Goal: Communication & Community: Answer question/provide support

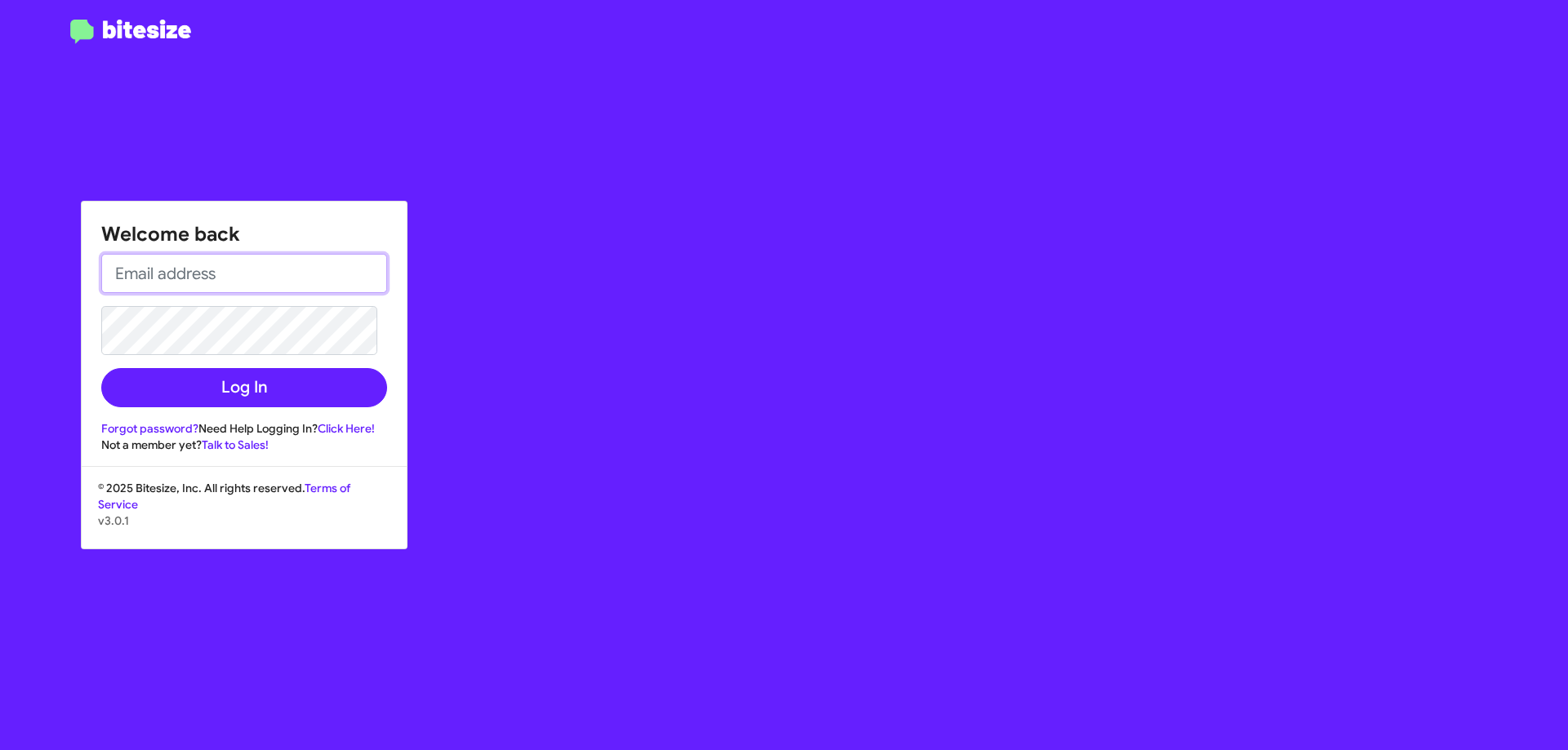
type input "[EMAIL_ADDRESS][DOMAIN_NAME]"
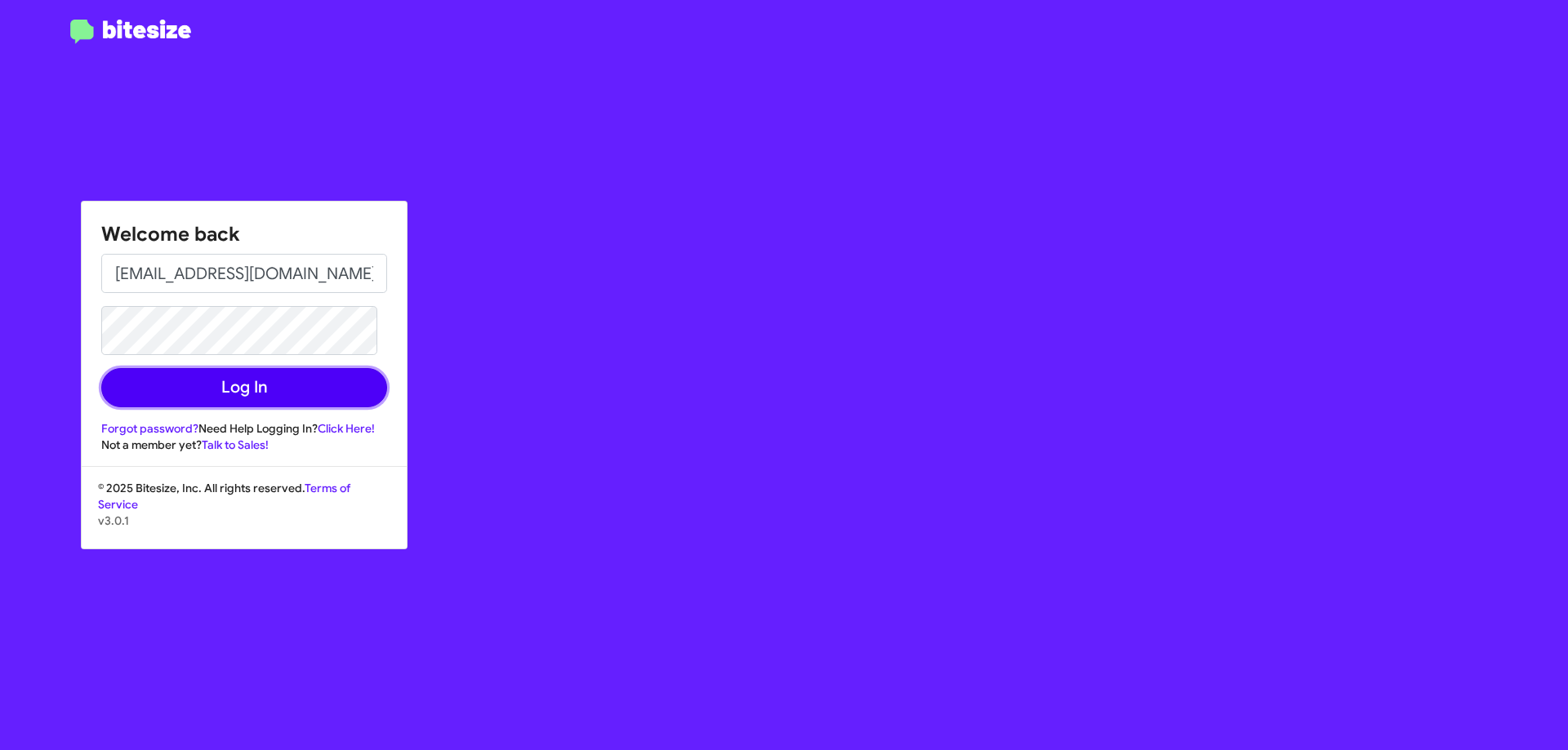
click at [282, 379] on button "Log In" at bounding box center [244, 388] width 286 height 39
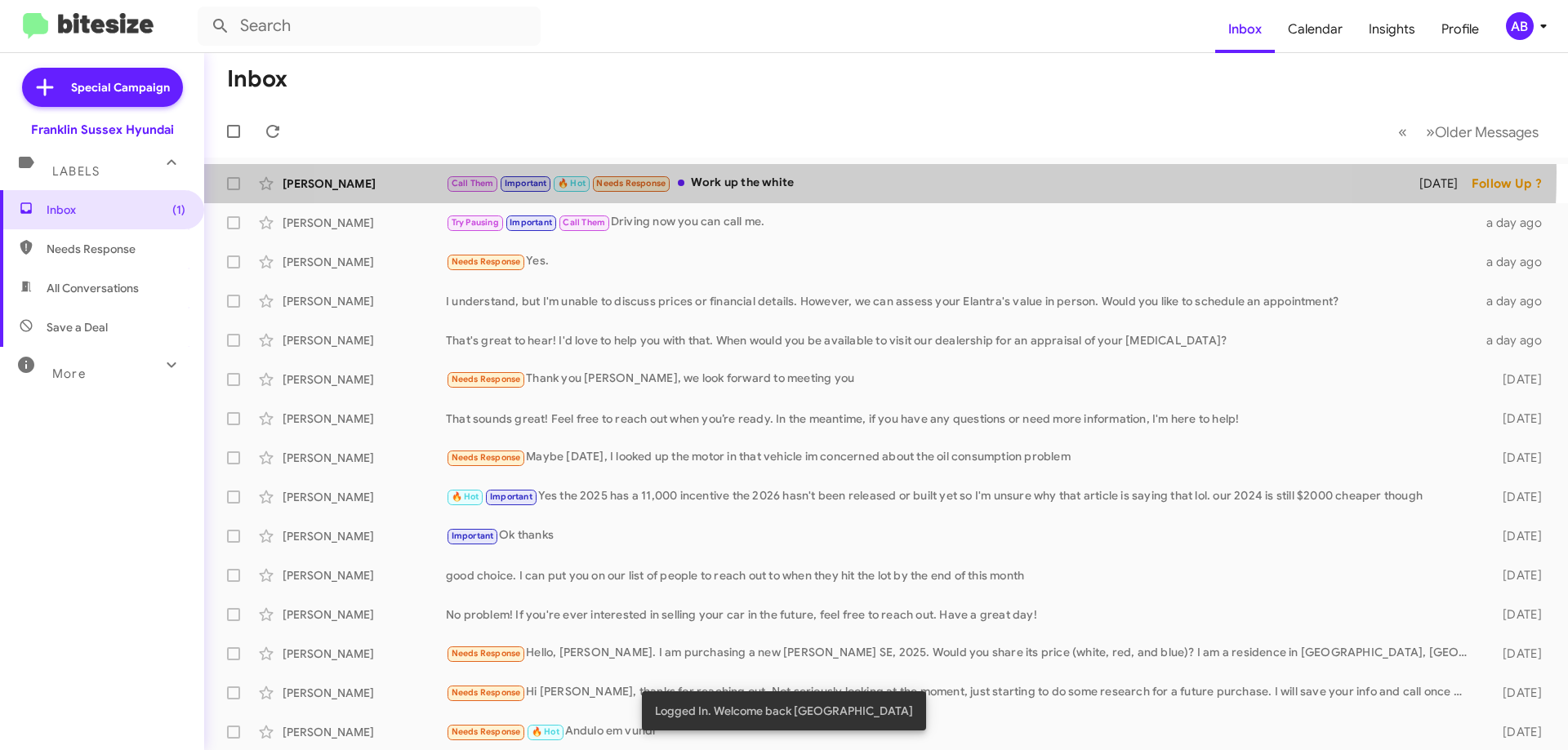
click at [831, 172] on div "[PERSON_NAME] Call Them Important 🔥 Hot Needs Response Work up the white [DATE]…" at bounding box center [886, 184] width 1338 height 32
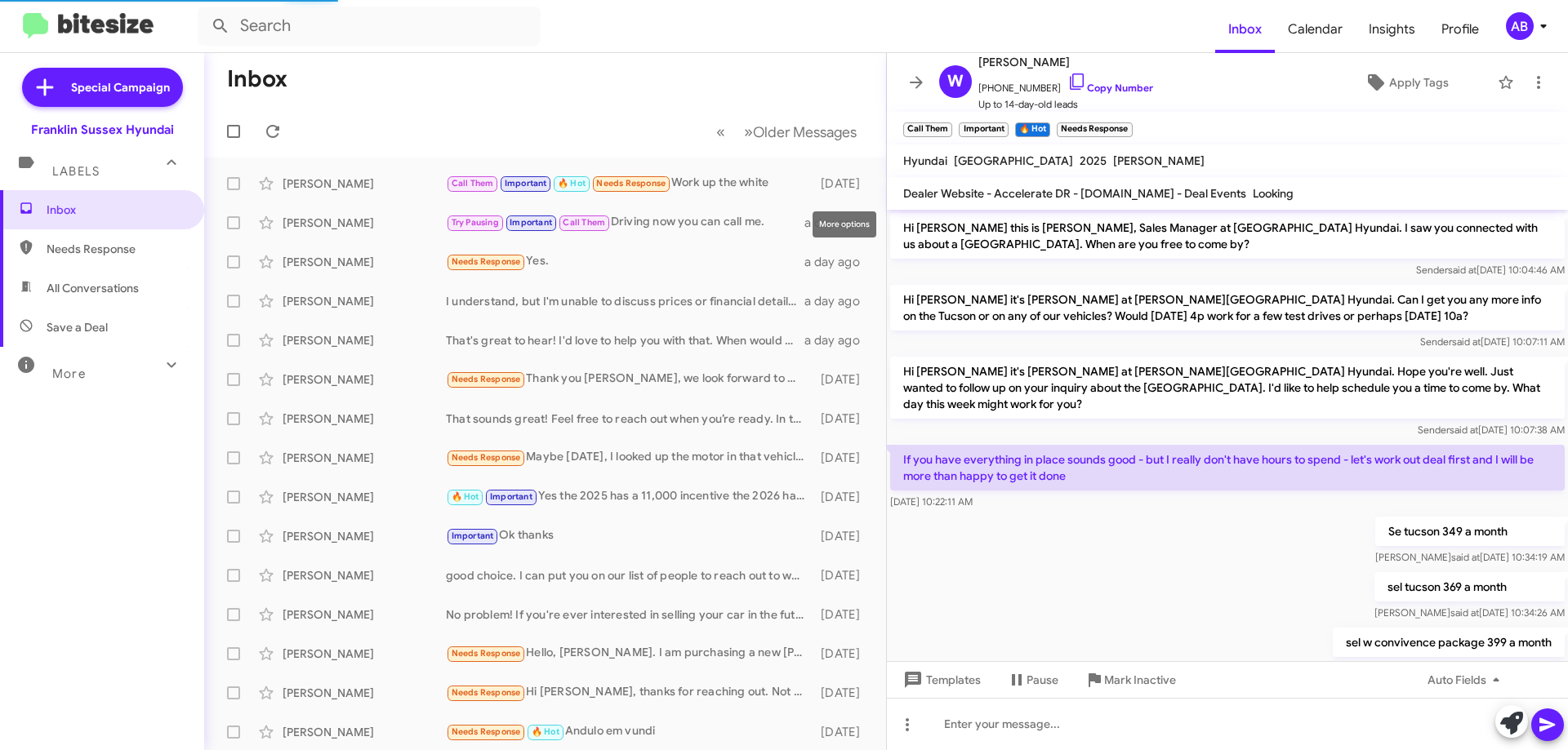
scroll to position [453, 0]
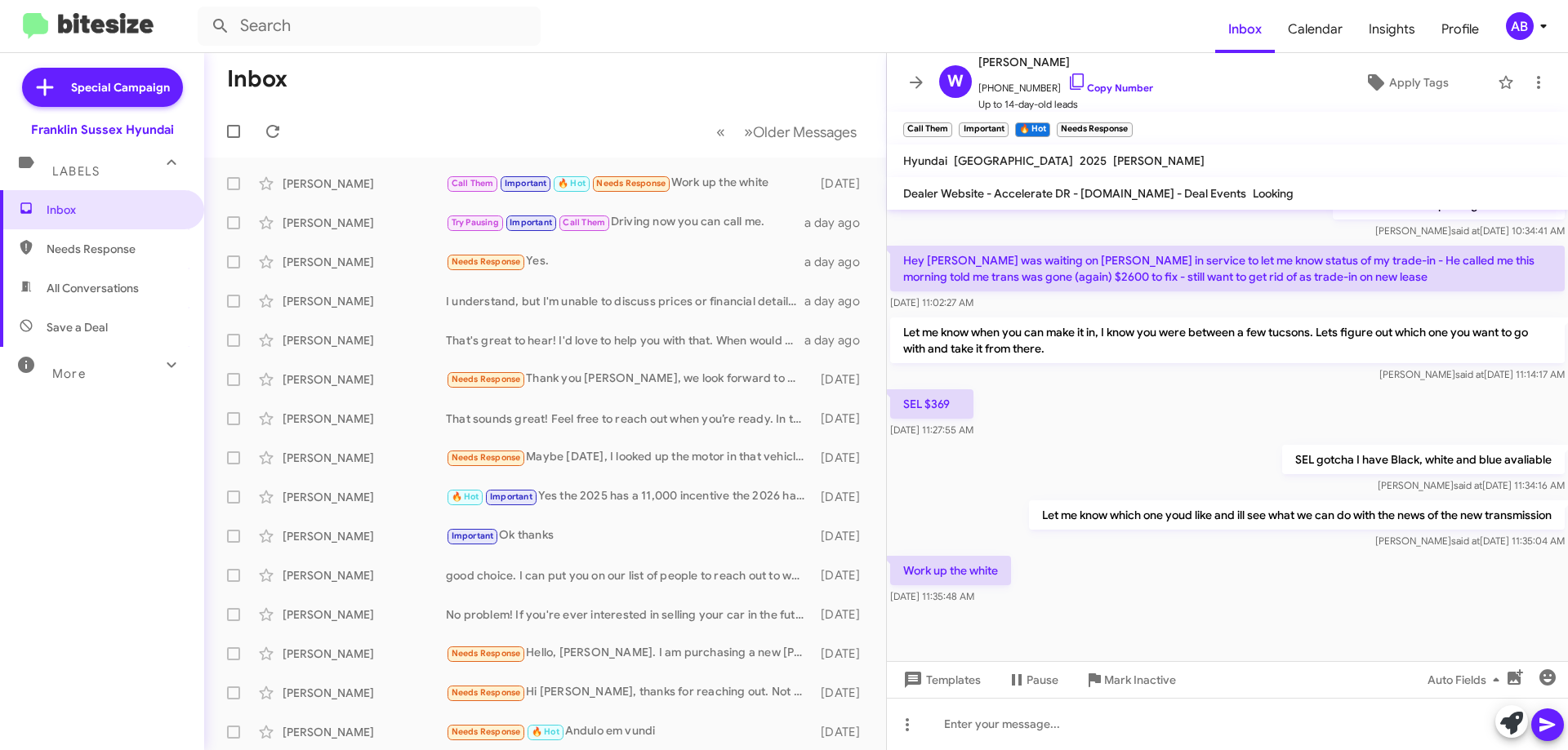
click at [914, 74] on icon at bounding box center [916, 82] width 20 height 20
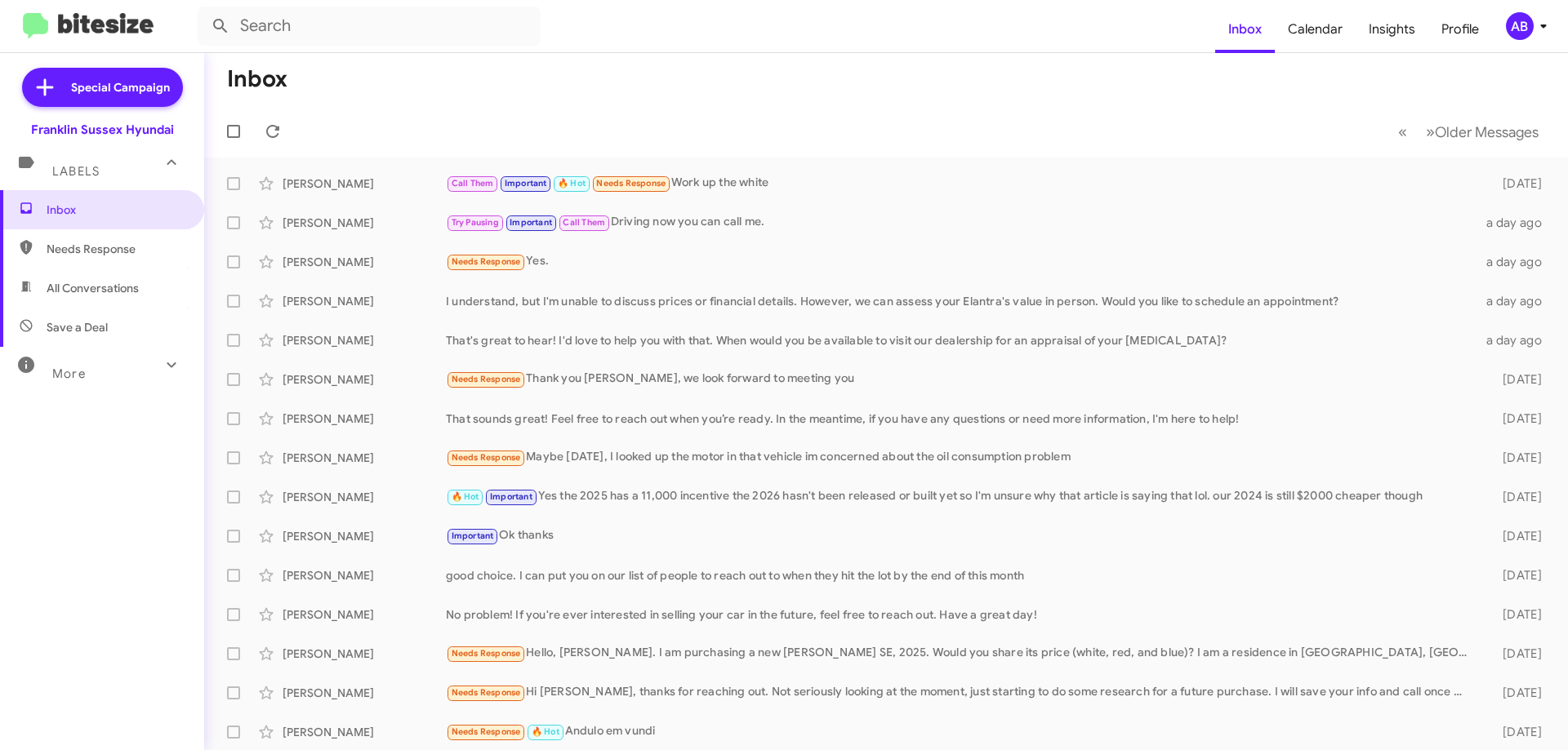
click at [554, 326] on div "[PERSON_NAME] That's great to hear! I'd love to help you with that. When would …" at bounding box center [886, 341] width 1338 height 32
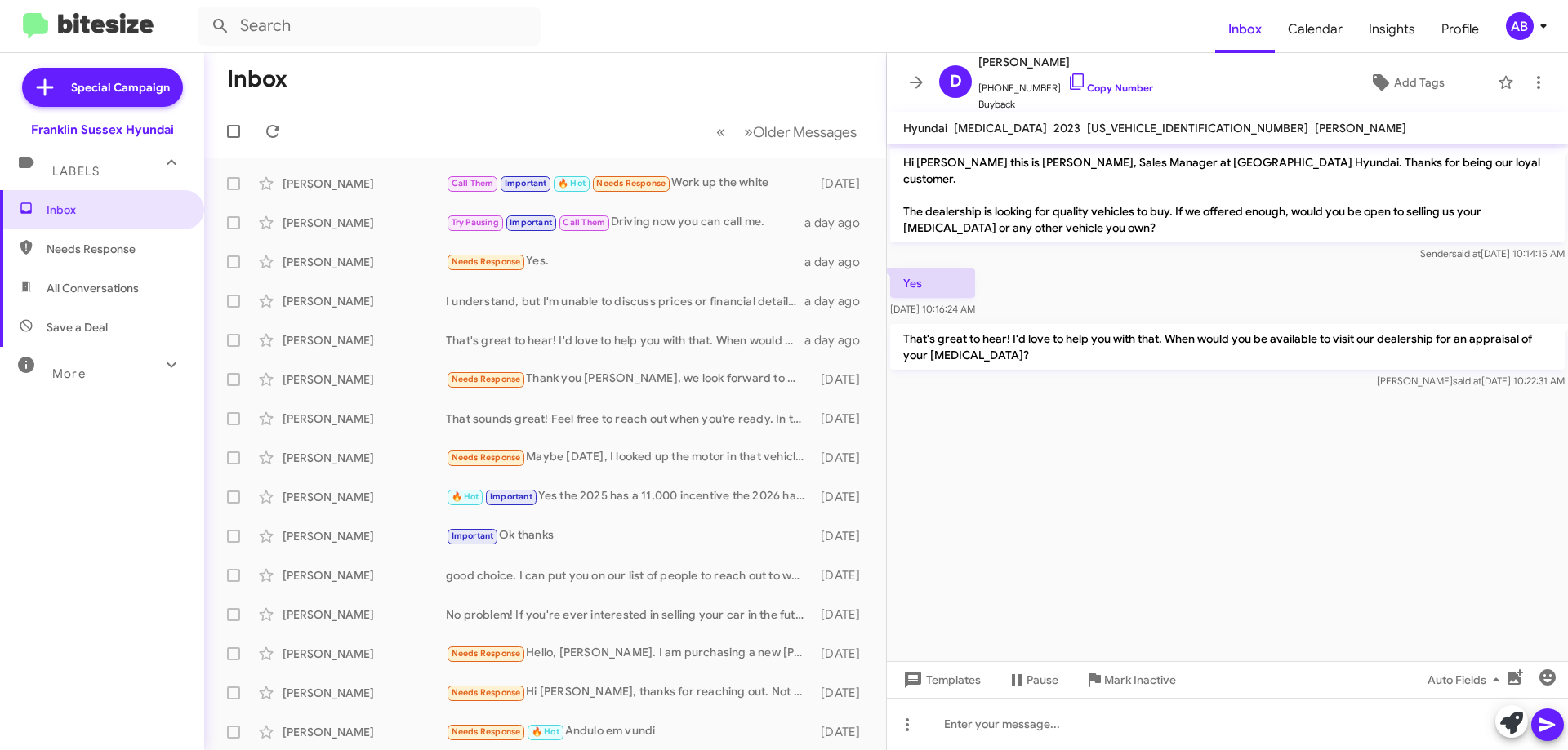
click at [915, 77] on icon at bounding box center [916, 82] width 20 height 20
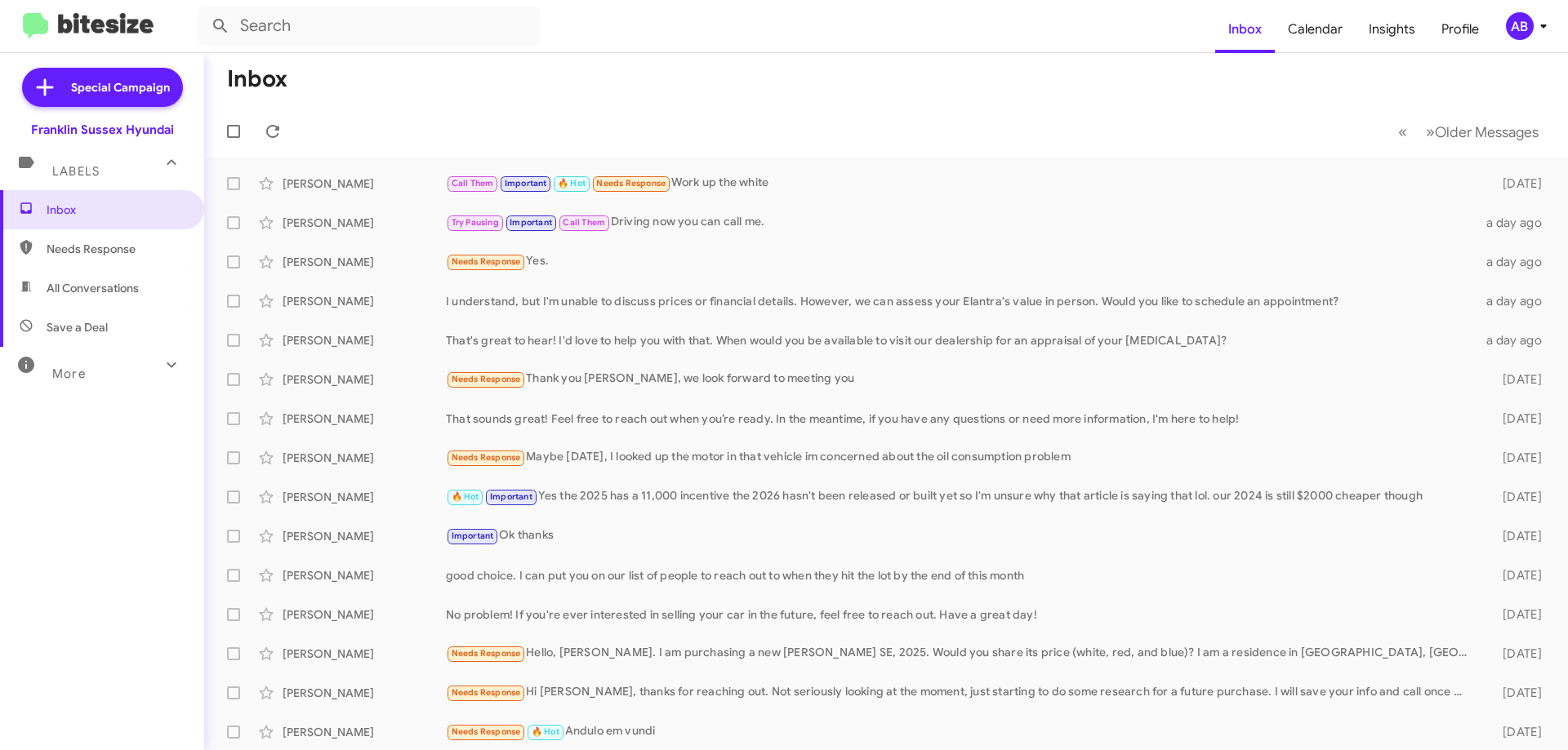
click at [718, 299] on div "I understand, but I'm unable to discuss prices or financial details. However, w…" at bounding box center [960, 301] width 1030 height 16
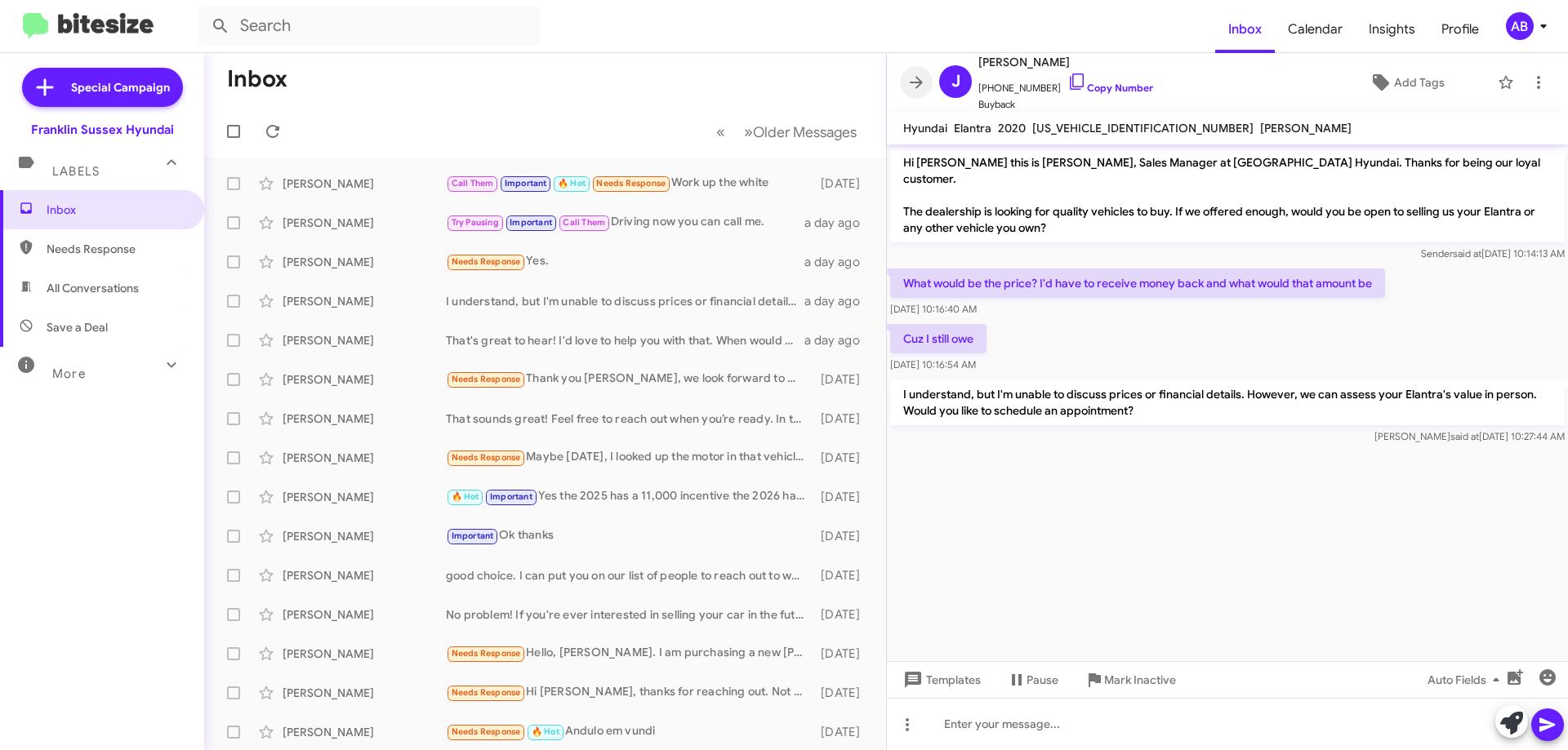
click at [918, 87] on icon at bounding box center [916, 82] width 13 height 13
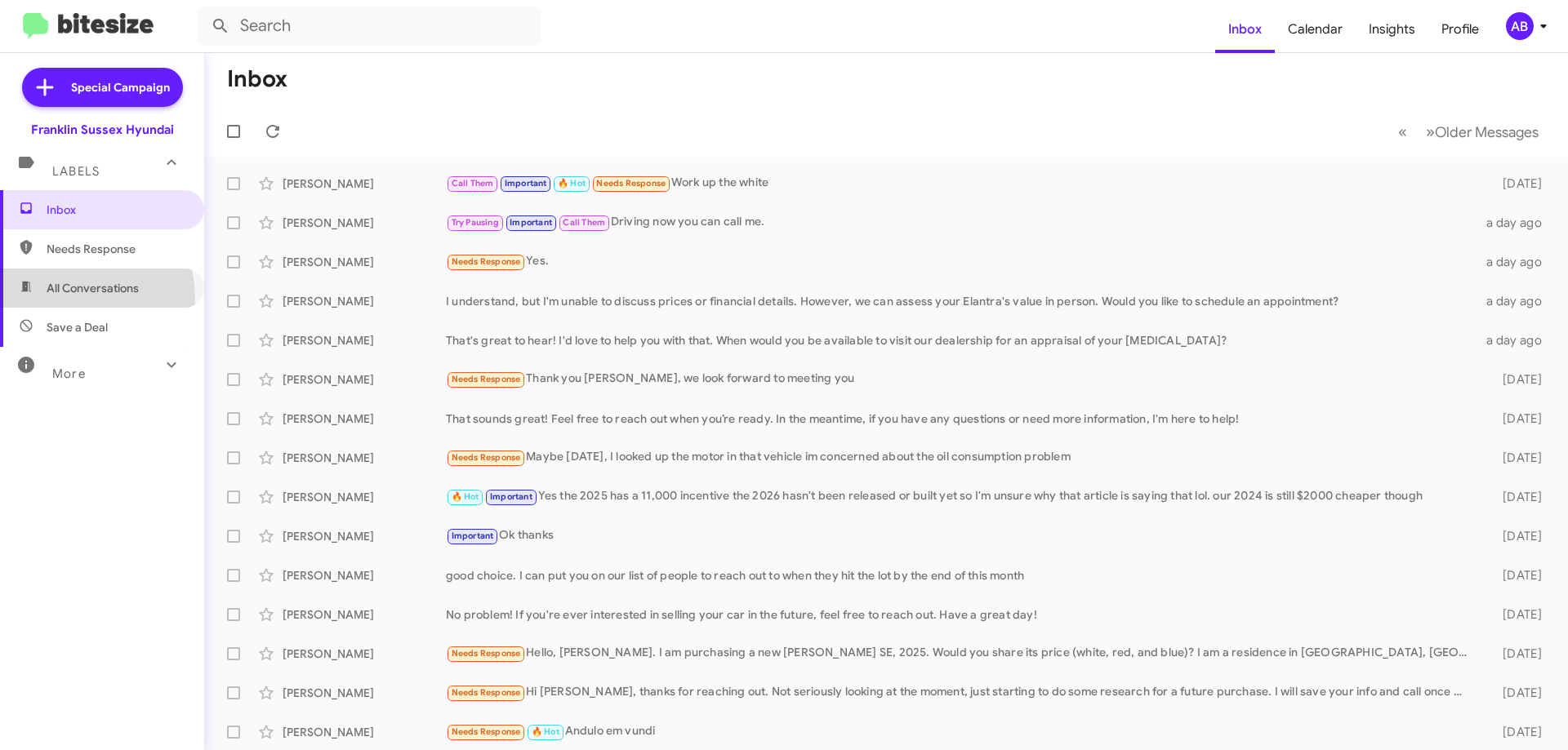
click at [64, 298] on span "All Conversations" at bounding box center [102, 289] width 204 height 39
type input "in:all-conversations"
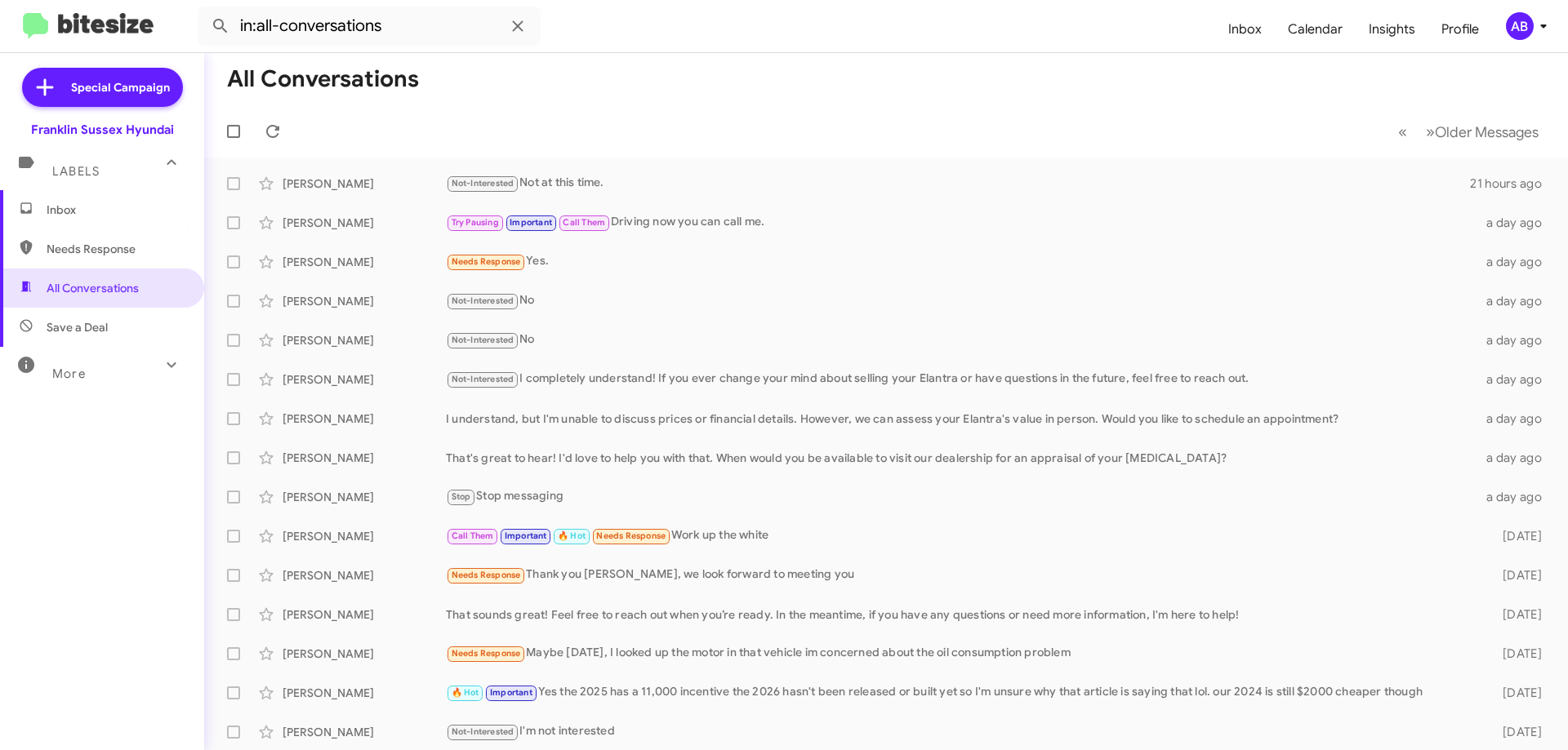
click at [410, 220] on div "[PERSON_NAME]" at bounding box center [364, 223] width 163 height 16
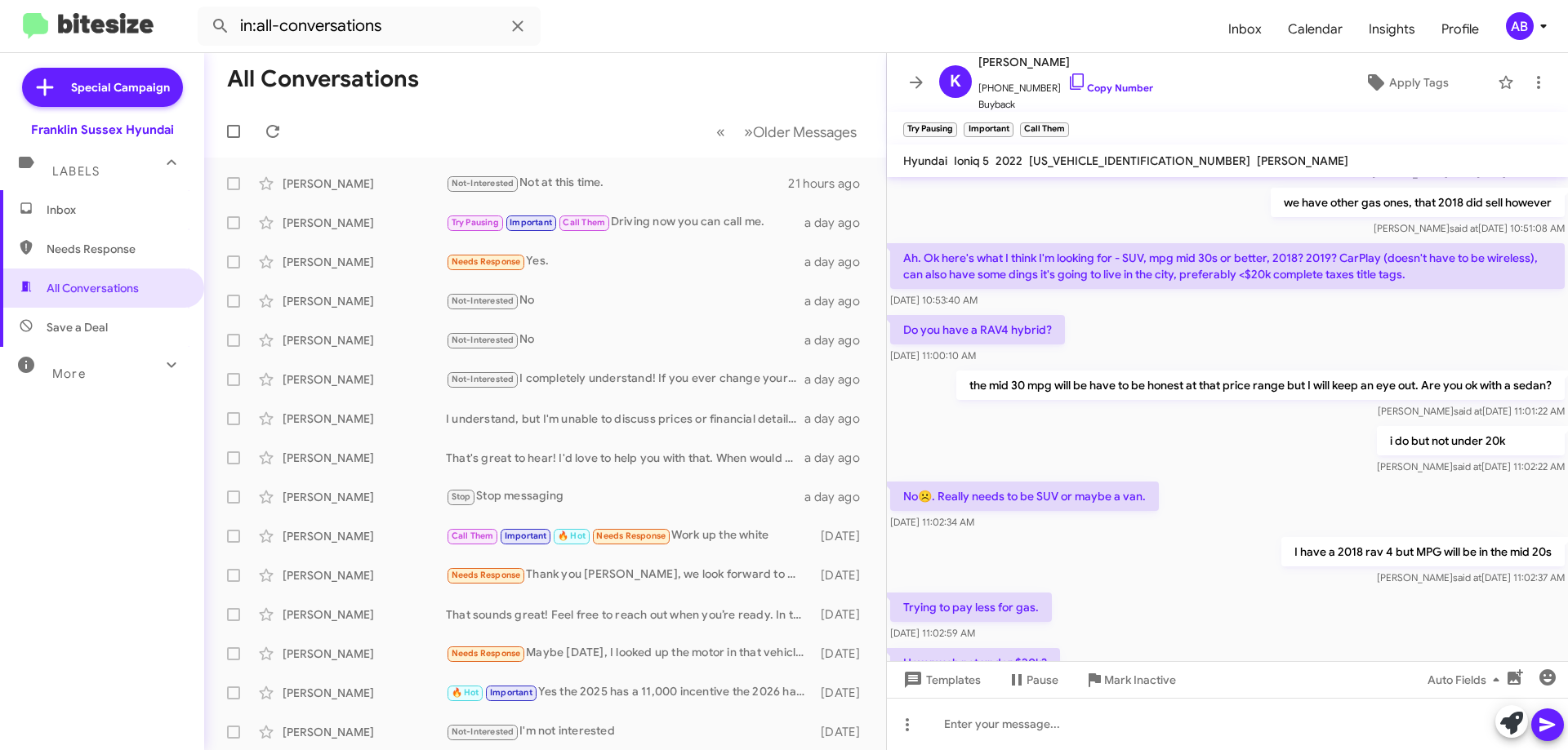
scroll to position [746, 0]
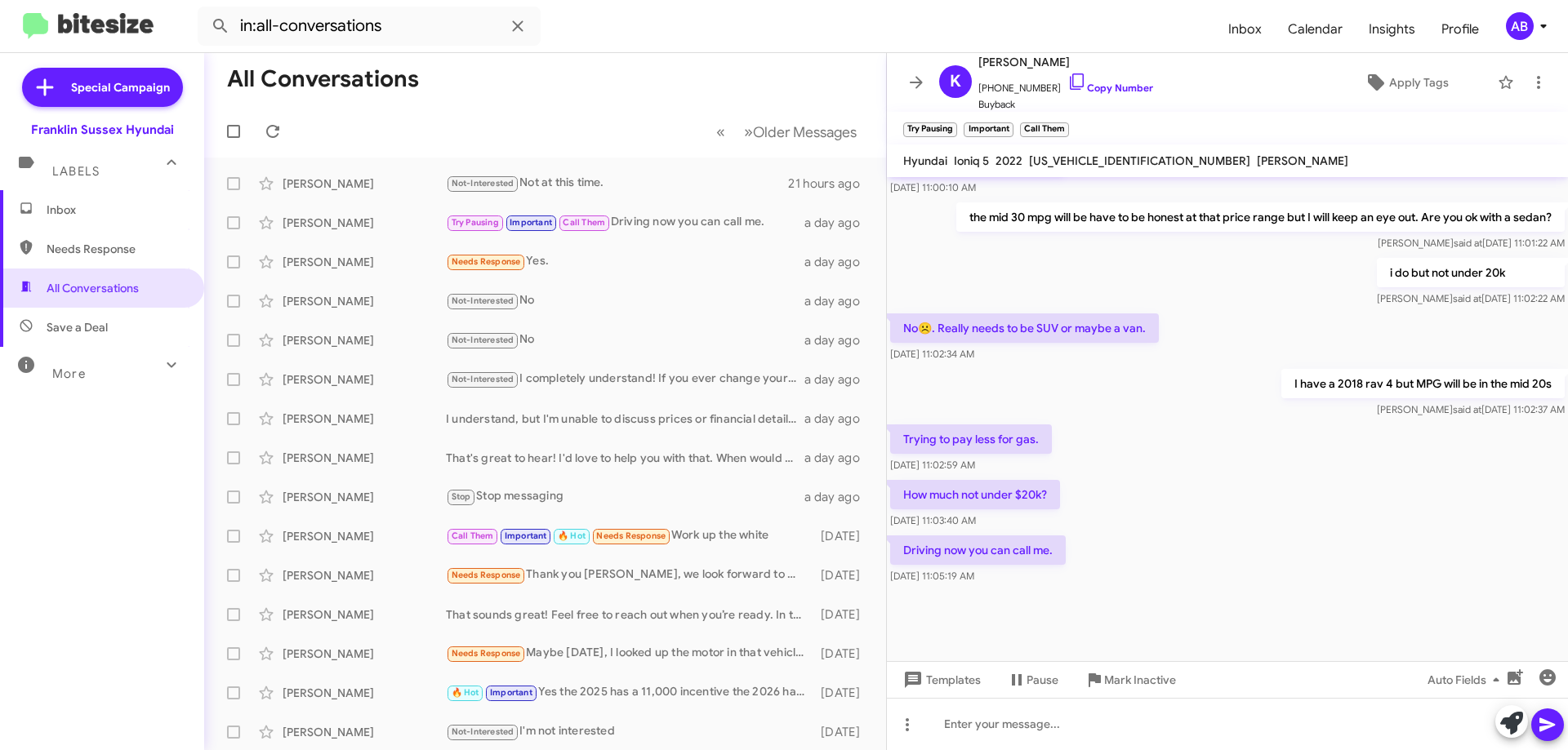
click at [917, 82] on icon at bounding box center [916, 82] width 13 height 13
